Goal: Information Seeking & Learning: Learn about a topic

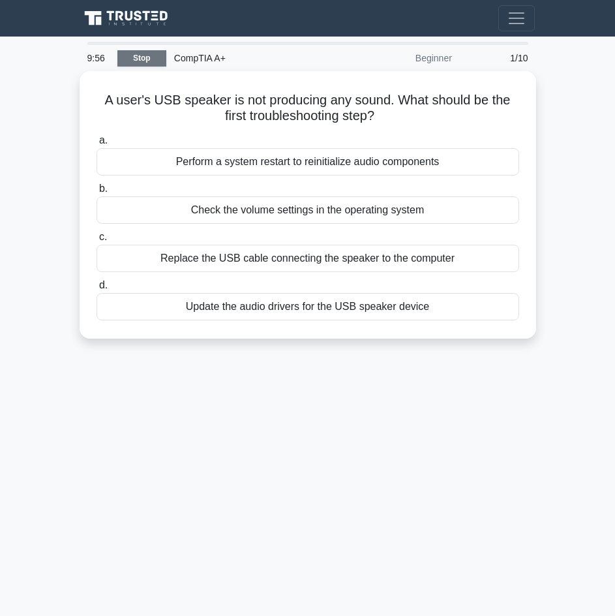
click at [145, 59] on link "Stop" at bounding box center [141, 58] width 49 height 16
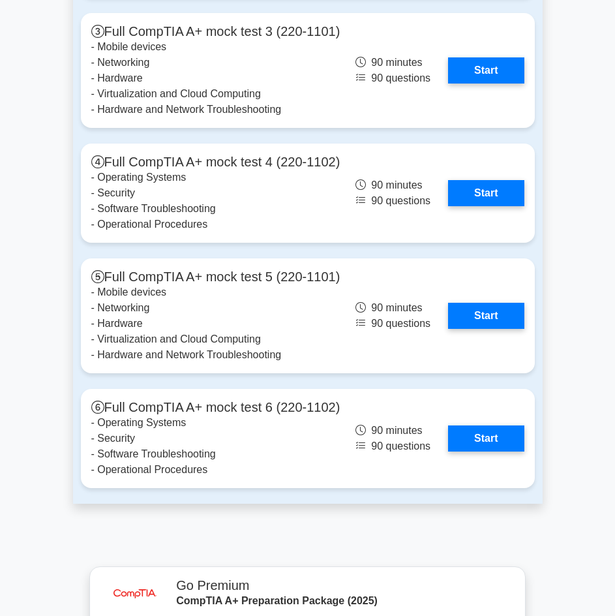
scroll to position [3160, 0]
